Goal: Task Accomplishment & Management: Complete application form

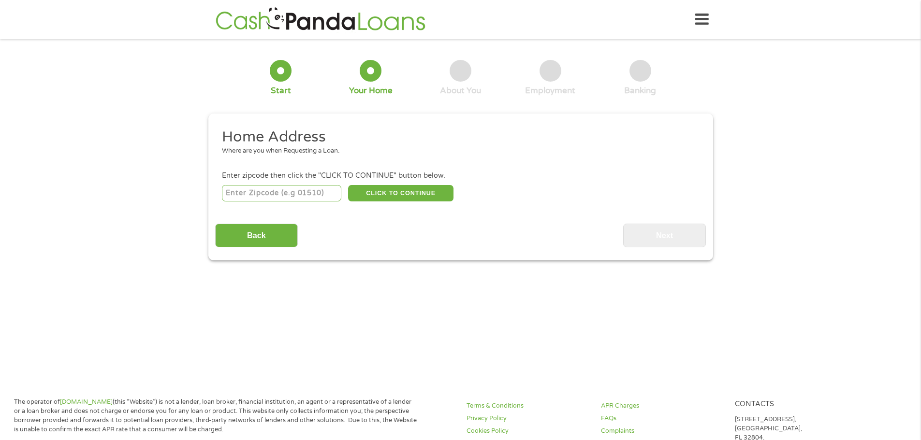
click at [295, 193] on input "number" at bounding box center [281, 193] width 119 height 16
type input "80631"
click at [394, 197] on button "CLICK TO CONTINUE" at bounding box center [400, 193] width 105 height 16
type input "80631"
type input "Greeley"
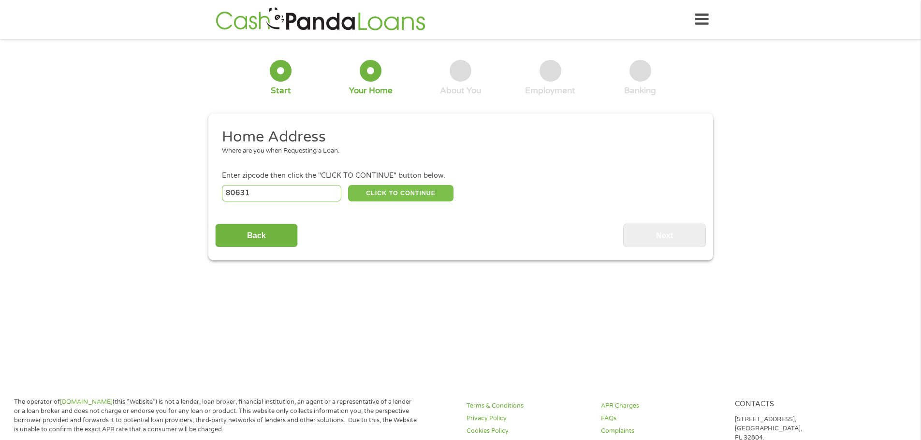
select select "[US_STATE]"
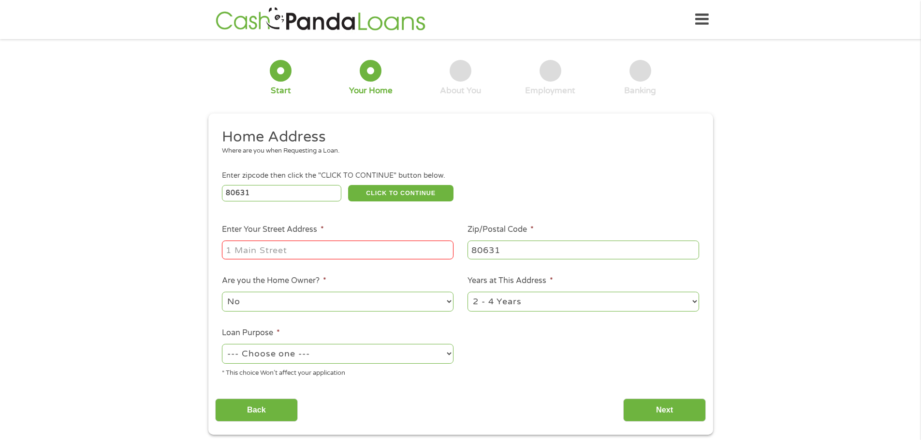
click at [264, 253] on input "Enter Your Street Address *" at bounding box center [338, 250] width 232 height 18
type input "[STREET_ADDRESS]"
select select "no"
select select "24months"
select select "paybills"
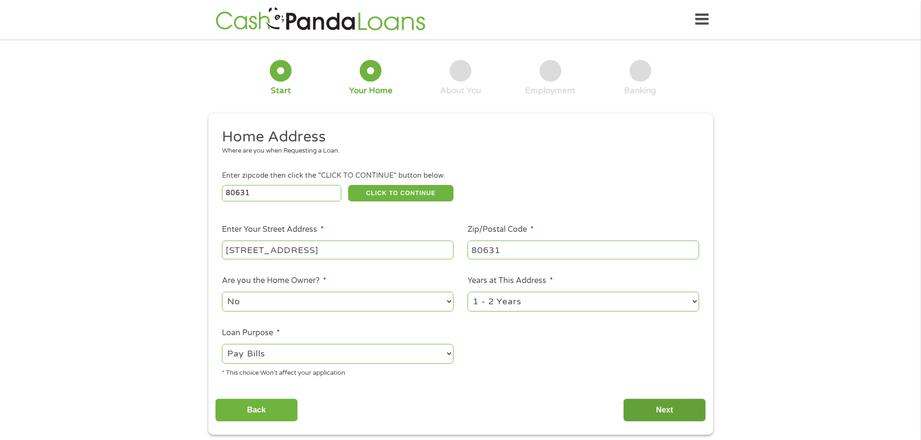
click at [667, 405] on input "Next" at bounding box center [664, 411] width 83 height 24
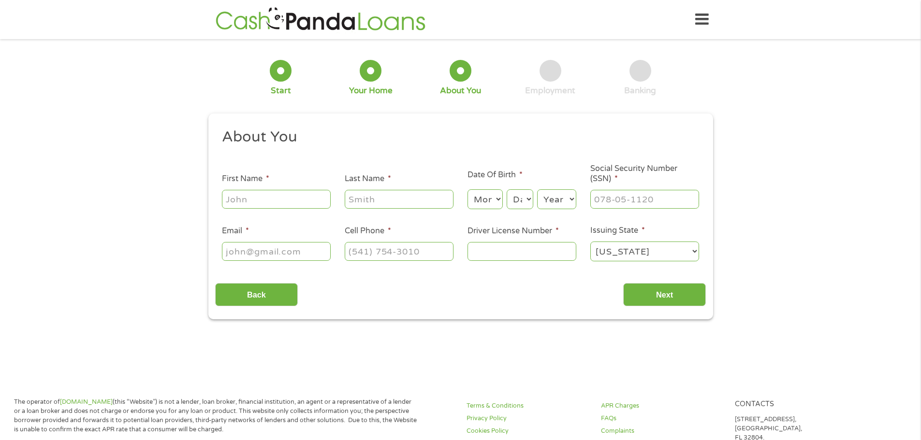
click at [285, 191] on input "First Name *" at bounding box center [276, 199] width 109 height 18
type input "[PERSON_NAME]"
click at [496, 206] on select "Month 1 2 3 4 5 6 7 8 9 10 11 12" at bounding box center [484, 200] width 35 height 20
select select "3"
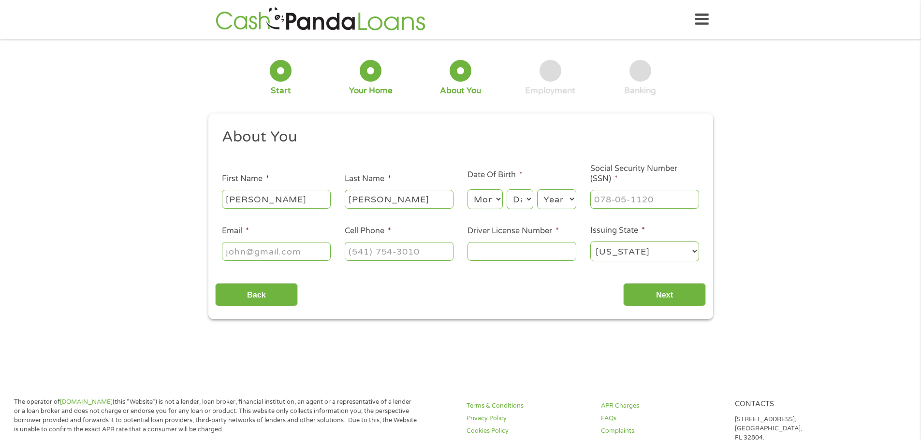
click at [467, 190] on select "Month 1 2 3 4 5 6 7 8 9 10 11 12" at bounding box center [484, 200] width 35 height 20
drag, startPoint x: 513, startPoint y: 201, endPoint x: 525, endPoint y: 223, distance: 25.7
click at [513, 201] on select "Day 1 2 3 4 5 6 7 8 9 10 11 12 13 14 15 16 17 18 19 20 21 22 23 24 25 26 27 28 …" at bounding box center [520, 200] width 26 height 20
select select "17"
click at [507, 190] on select "Day 1 2 3 4 5 6 7 8 9 10 11 12 13 14 15 16 17 18 19 20 21 22 23 24 25 26 27 28 …" at bounding box center [520, 200] width 26 height 20
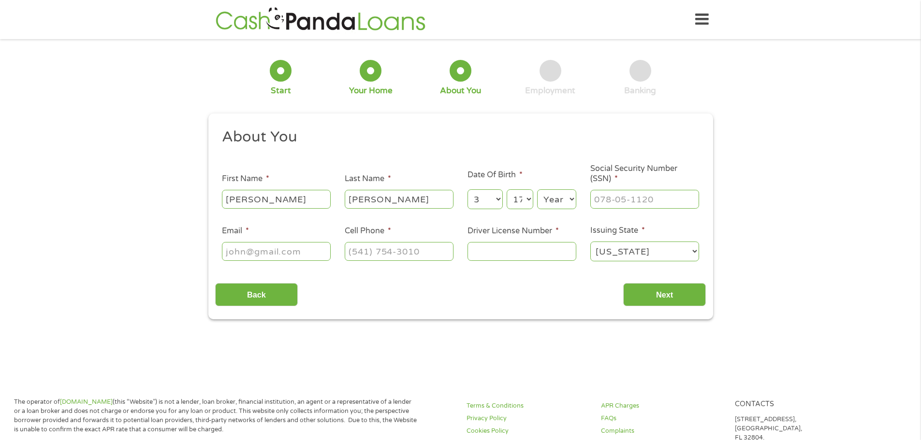
click at [560, 196] on select "Year [DATE] 2006 2005 2004 2003 2002 2001 2000 1999 1998 1997 1996 1995 1994 19…" at bounding box center [556, 200] width 39 height 20
select select "1982"
click at [537, 190] on select "Year [DATE] 2006 2005 2004 2003 2002 2001 2000 1999 1998 1997 1996 1995 1994 19…" at bounding box center [556, 200] width 39 height 20
click at [627, 195] on input "___-__-____" at bounding box center [644, 199] width 109 height 18
click at [595, 201] on input "___-__-5246" at bounding box center [644, 199] width 109 height 18
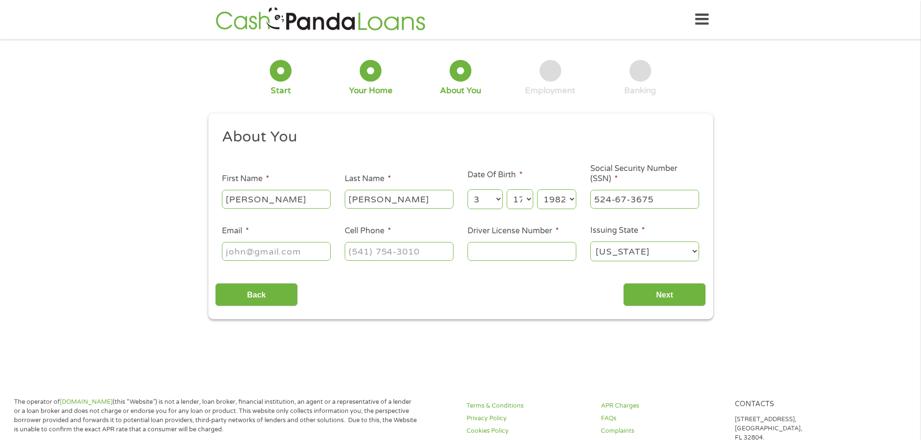
type input "524-67-3673"
click at [282, 255] on input "Email *" at bounding box center [276, 251] width 109 height 18
type input "[PERSON_NAME][EMAIL_ADDRESS][DOMAIN_NAME]"
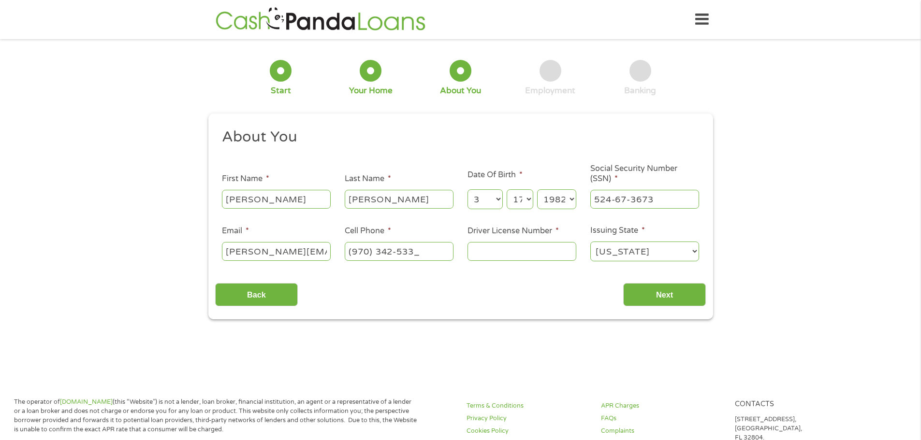
type input "[PHONE_NUMBER]"
type input "963620532"
click at [652, 304] on input "Next" at bounding box center [664, 295] width 83 height 24
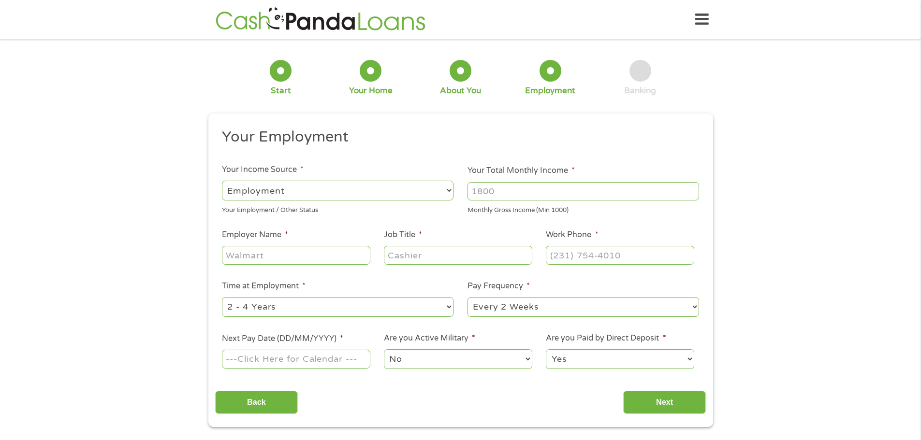
click at [504, 194] on input "Your Total Monthly Income *" at bounding box center [583, 191] width 232 height 18
type input "4"
type input "3600"
click at [289, 261] on input "Employer Name *" at bounding box center [296, 255] width 148 height 18
type input "Stoneybrook"
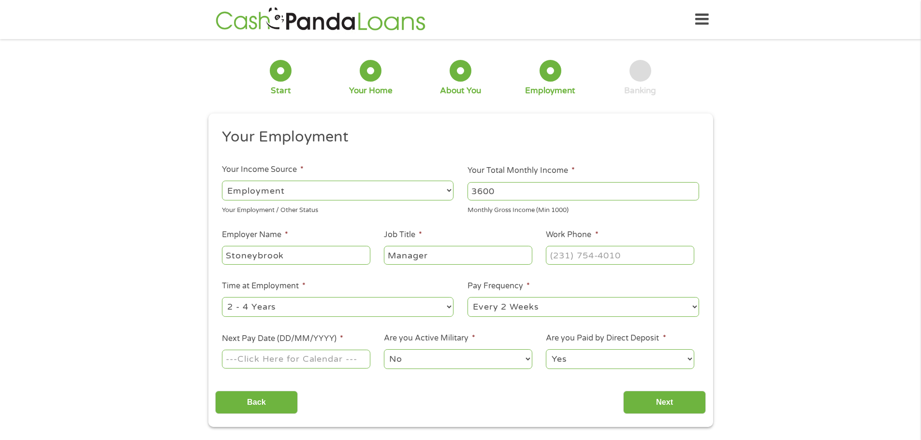
type input "Manager"
type input "[PHONE_NUMBER]"
type input "[DATE]"
click at [500, 365] on select "No Yes" at bounding box center [458, 360] width 148 height 20
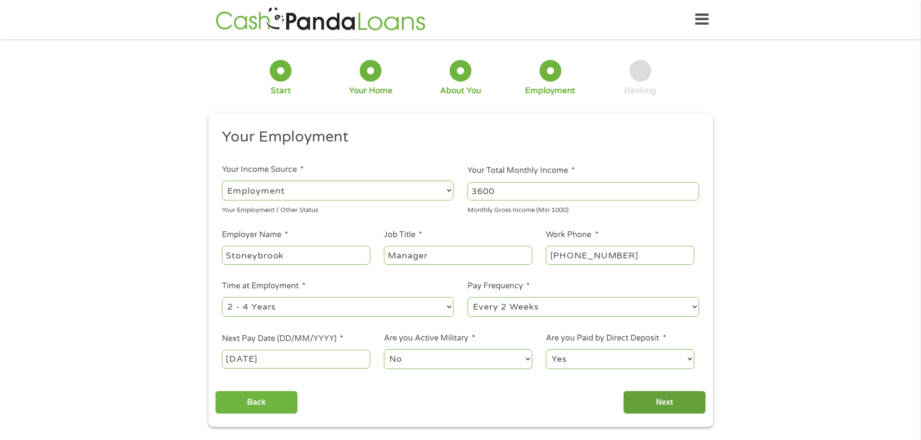
click at [657, 408] on input "Next" at bounding box center [664, 403] width 83 height 24
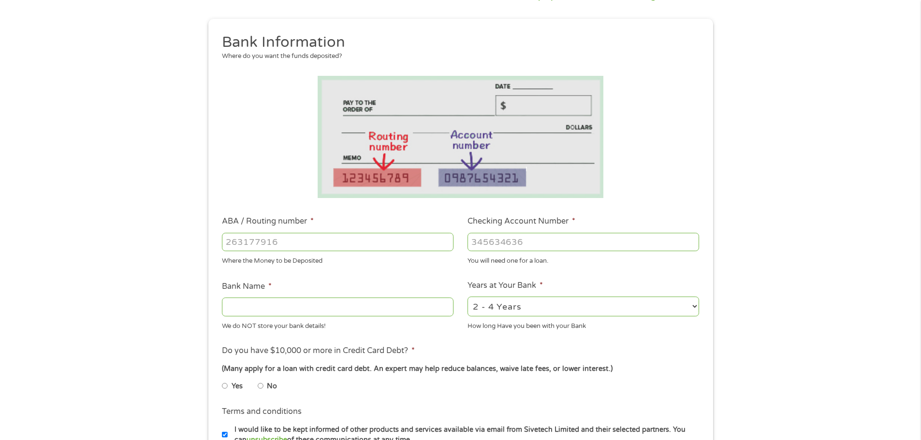
scroll to position [97, 0]
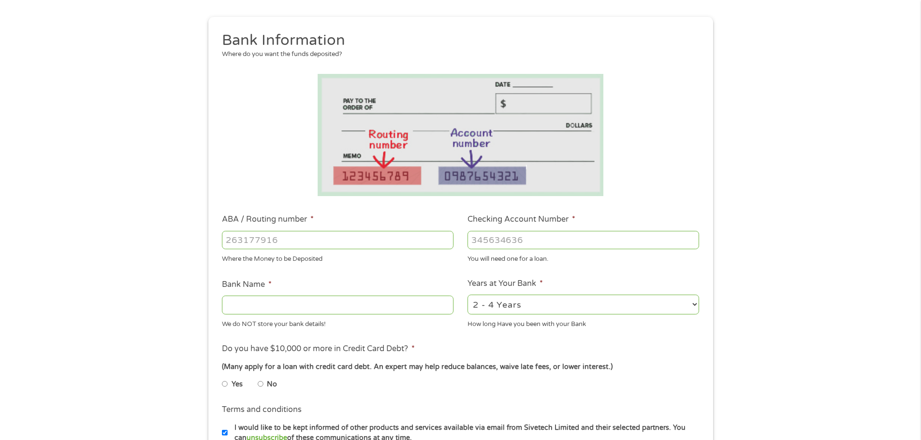
click at [282, 234] on input "ABA / Routing number *" at bounding box center [338, 240] width 232 height 18
type input "102001017"
type input "JPMORGAN CHASE BANK NA"
type input "102001017"
type input "695575576"
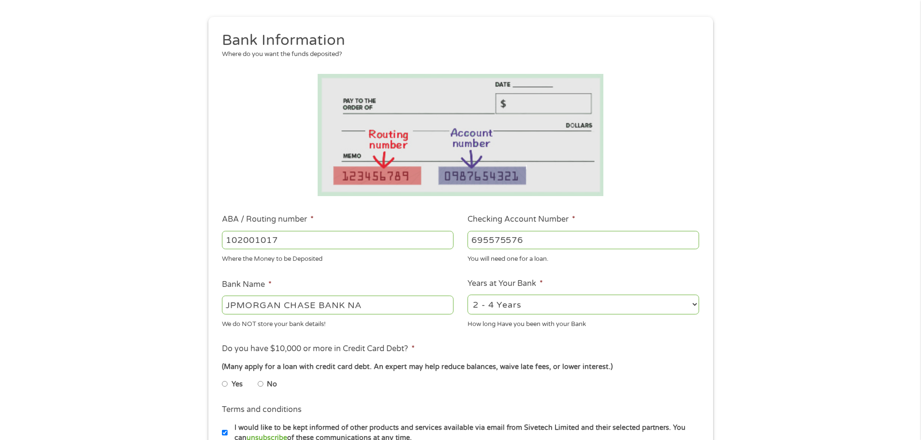
click at [683, 302] on select "2 - 4 Years 6 - 12 Months 1 - 2 Years Over 4 Years" at bounding box center [583, 305] width 232 height 20
select select "60months"
click at [467, 295] on select "2 - 4 Years 6 - 12 Months 1 - 2 Years Over 4 Years" at bounding box center [583, 305] width 232 height 20
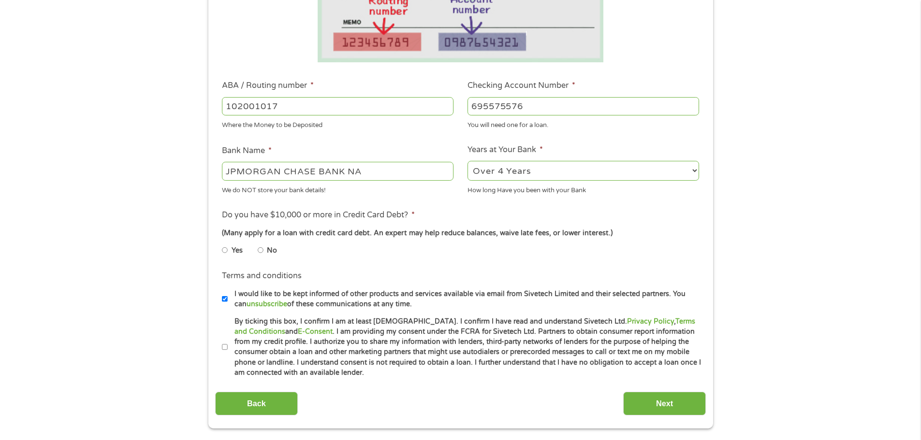
scroll to position [290, 0]
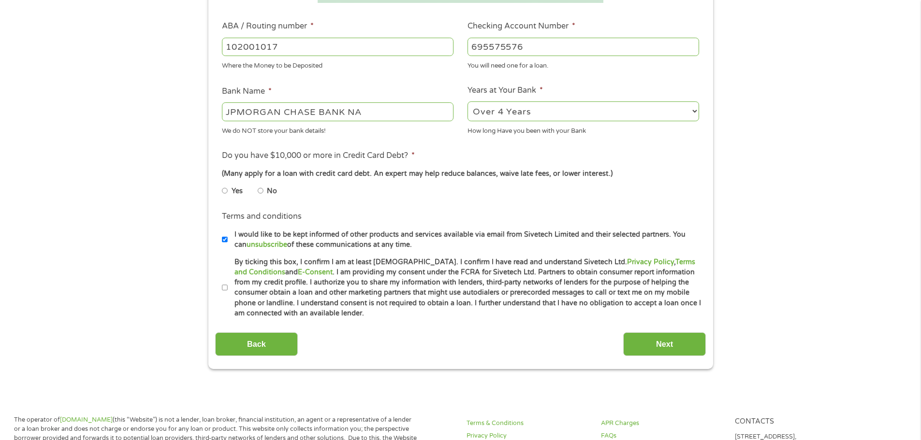
click at [258, 189] on input "No" at bounding box center [261, 190] width 6 height 15
radio input "true"
click at [225, 239] on input "I would like to be kept informed of other products and services available via e…" at bounding box center [225, 239] width 6 height 15
checkbox input "false"
click at [223, 284] on input "By ticking this box, I confirm I am at least [DEMOGRAPHIC_DATA]. I confirm I ha…" at bounding box center [225, 287] width 6 height 15
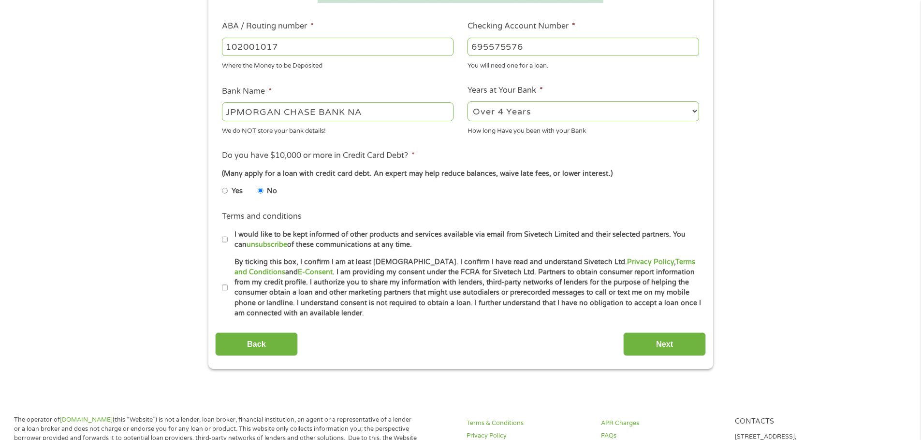
checkbox input "true"
click at [649, 348] on input "Next" at bounding box center [664, 345] width 83 height 24
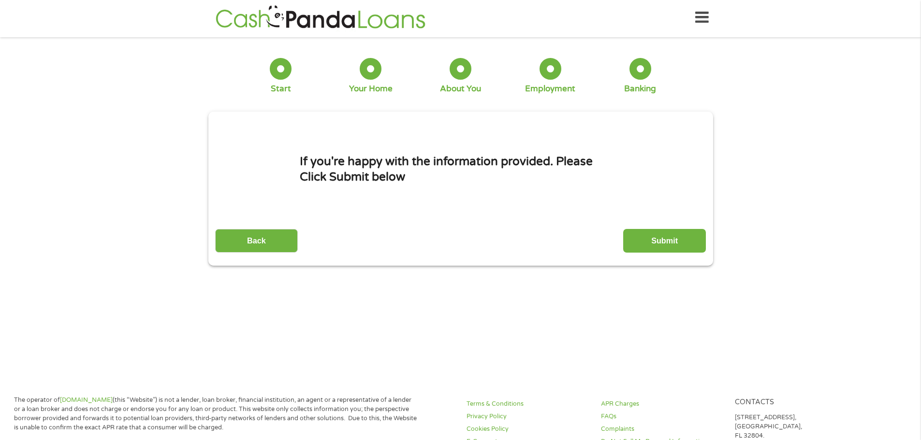
scroll to position [0, 0]
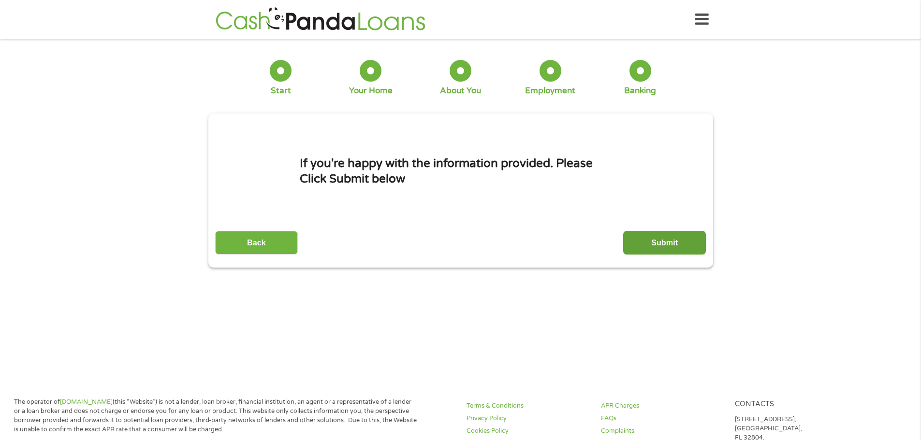
click at [659, 241] on input "Submit" at bounding box center [664, 243] width 83 height 24
